Goal: Task Accomplishment & Management: Manage account settings

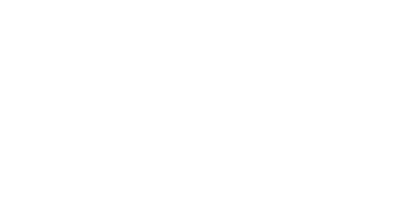
click at [196, 93] on body at bounding box center [196, 111] width 393 height 222
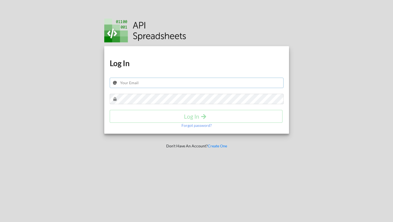
click at [129, 82] on input "text" at bounding box center [197, 83] width 174 height 10
paste input "[EMAIL_ADDRESS][DOMAIN_NAME]"
type input "[EMAIL_ADDRESS][DOMAIN_NAME]"
click at [171, 118] on h4 "Log In" at bounding box center [197, 116] width 162 height 7
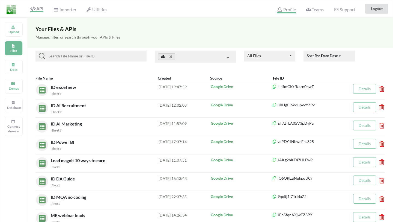
click at [289, 10] on span "Profile" at bounding box center [286, 10] width 19 height 7
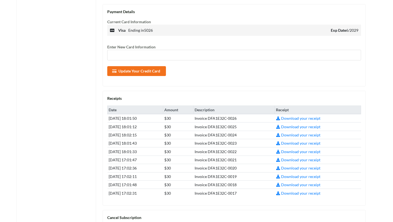
scroll to position [178, 0]
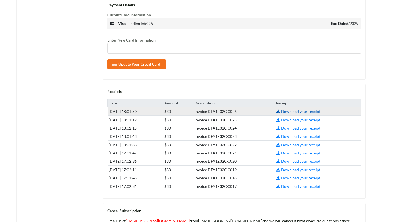
click at [304, 111] on link "Download your receipt" at bounding box center [298, 111] width 45 height 5
